Goal: Task Accomplishment & Management: Use online tool/utility

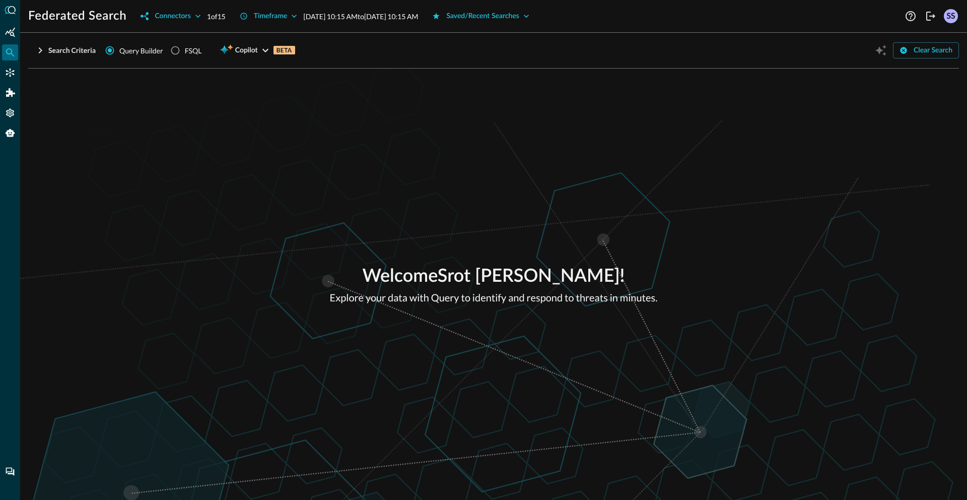
click at [45, 50] on icon "button" at bounding box center [40, 50] width 12 height 12
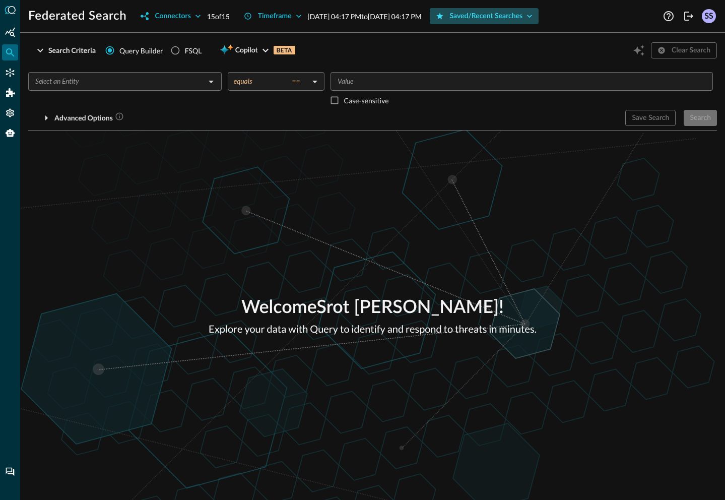
click at [500, 13] on div "Saved/Recent Searches" at bounding box center [486, 16] width 73 height 13
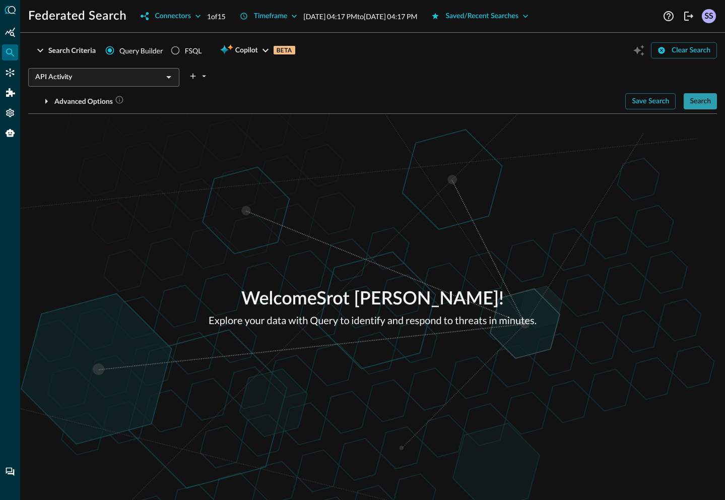
click at [706, 105] on div "Search" at bounding box center [700, 101] width 21 height 13
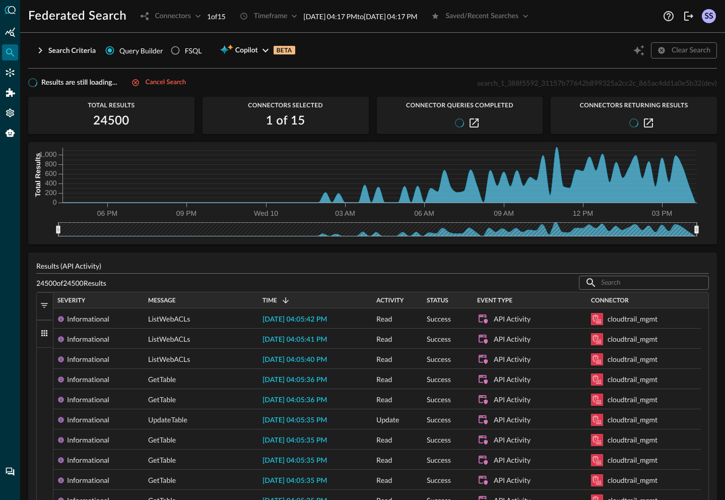
click at [500, 85] on span "search_1_388f5592_31157b77642b899325a2cc2c_865ac4dd1a0e5b32" at bounding box center [589, 83] width 224 height 9
copy span "search_1_388f5592_31157b77642b899325a2cc2c_865ac4dd1a0e5b32"
click at [158, 86] on div "Cancel search" at bounding box center [166, 83] width 40 height 12
